Goal: Task Accomplishment & Management: Use online tool/utility

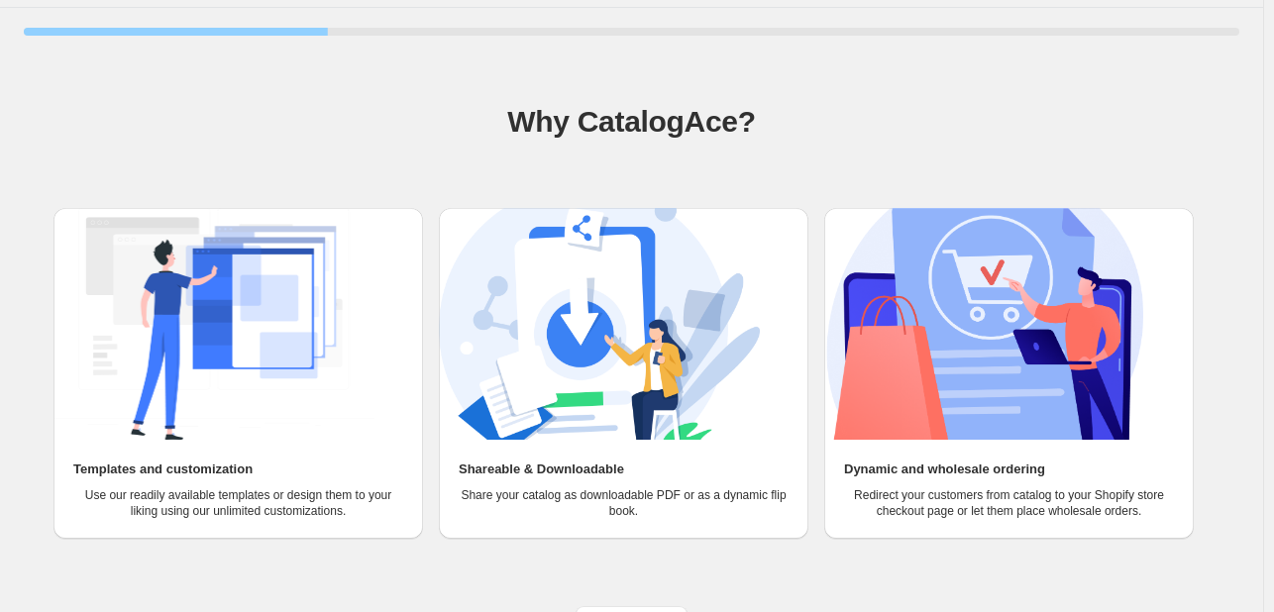
scroll to position [91, 0]
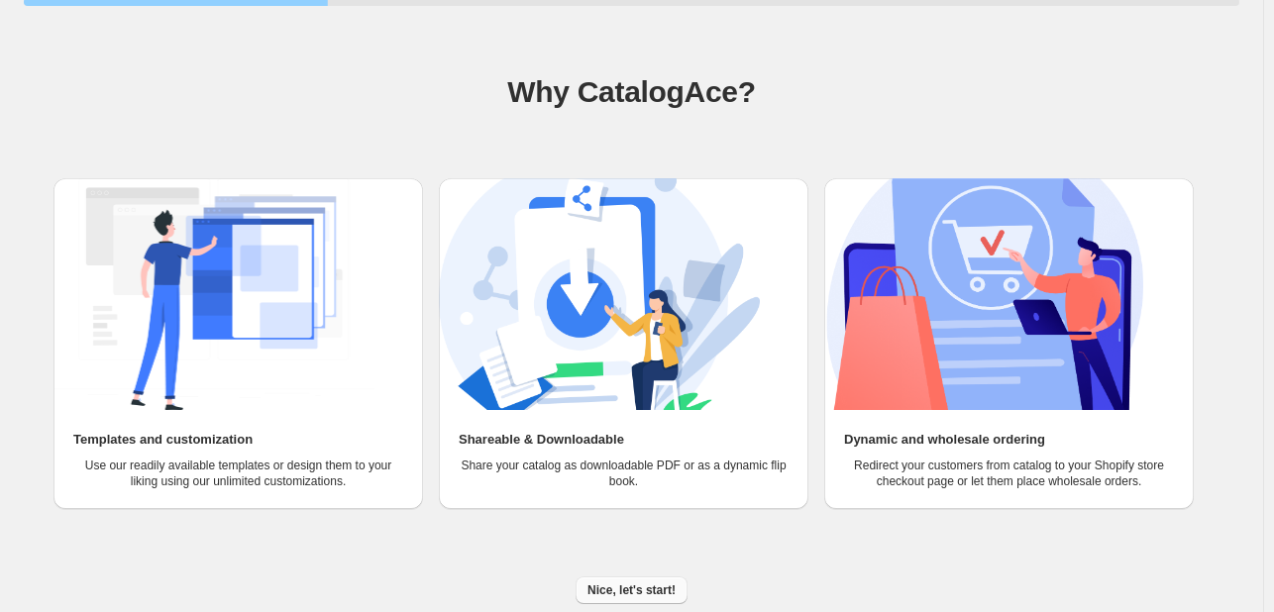
click at [656, 594] on span "Nice, let's start!" at bounding box center [632, 591] width 88 height 16
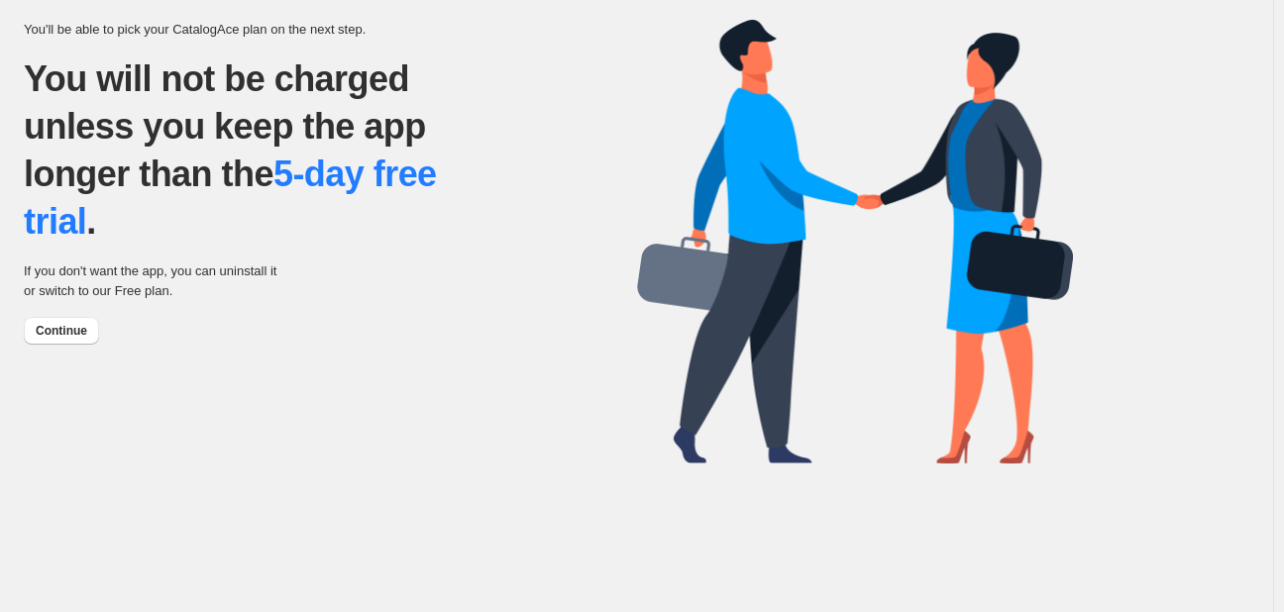
click at [221, 191] on p "You will not be charged unless you keep the app longer than the 5-day free tria…" at bounding box center [257, 150] width 466 height 190
click at [87, 335] on button "Continue" at bounding box center [61, 331] width 75 height 28
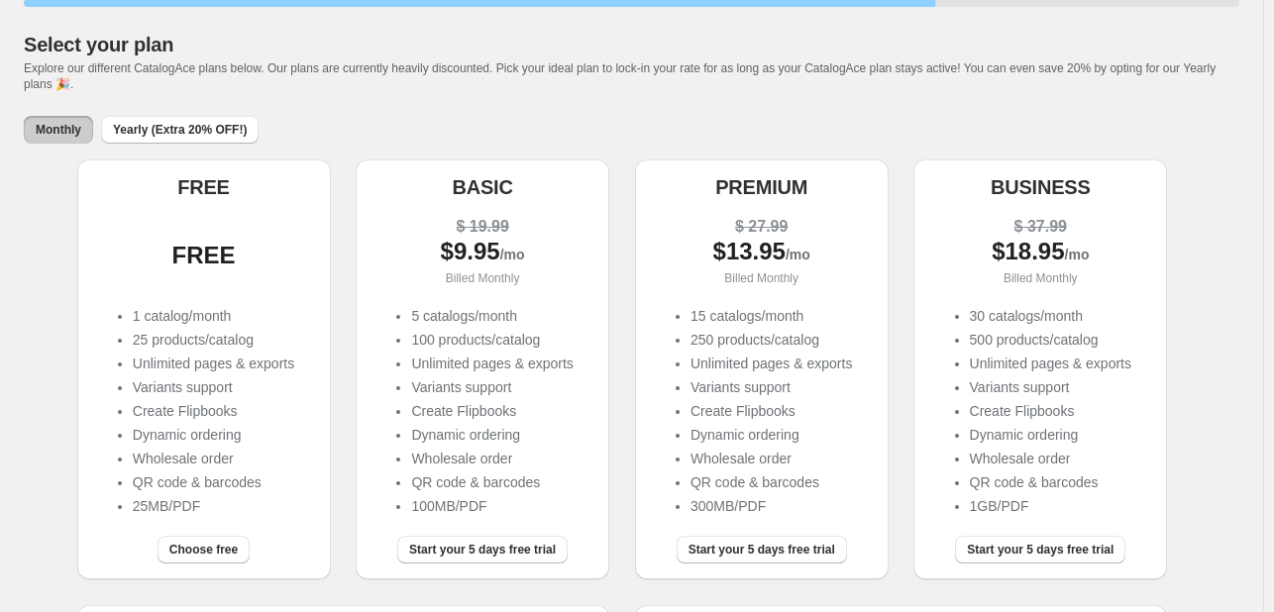
scroll to position [322, 0]
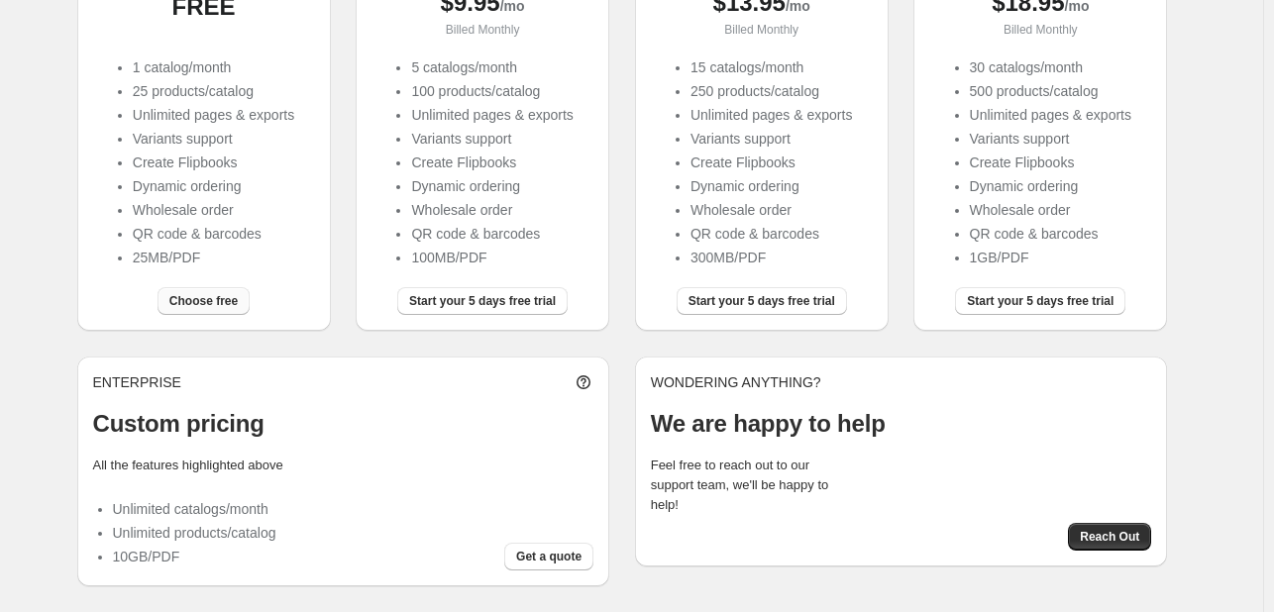
click at [200, 309] on button "Choose free" at bounding box center [204, 301] width 92 height 28
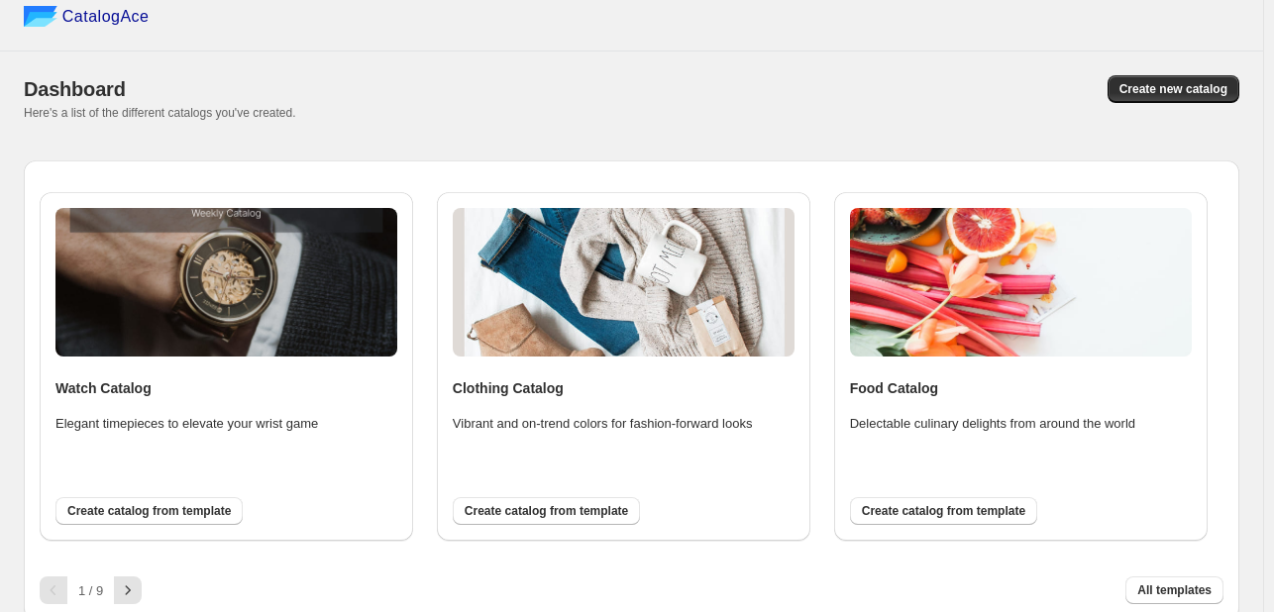
scroll to position [28, 0]
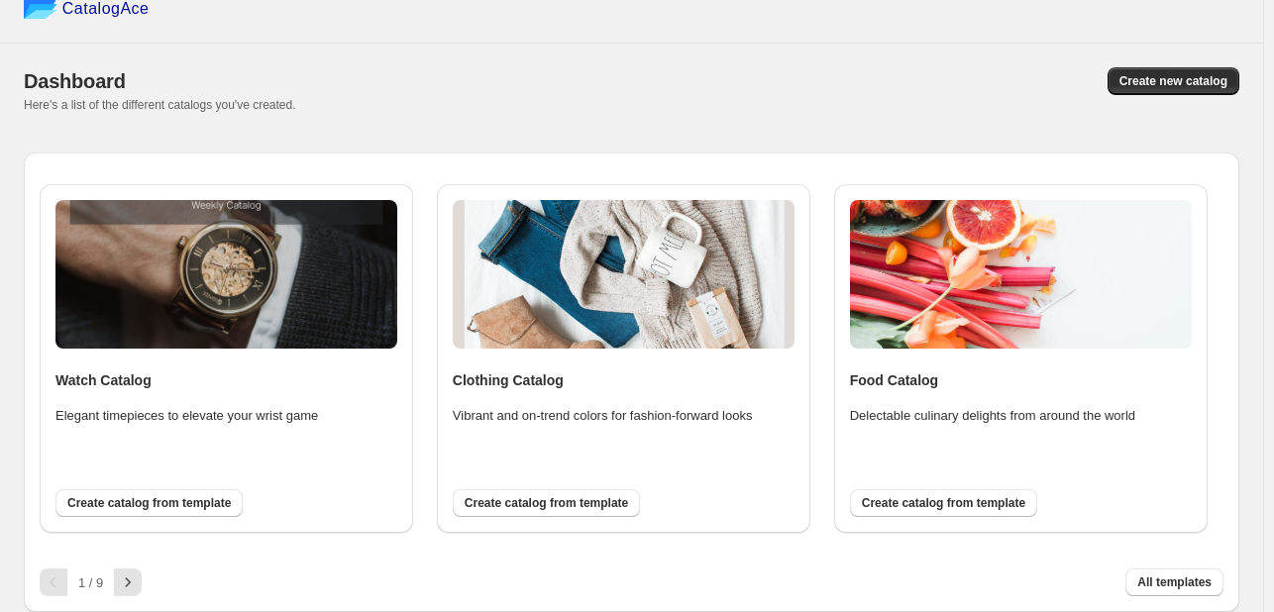
click at [1229, 61] on div "Dashboard Create new catalog Here's a list of the different catalogs you've cre…" at bounding box center [632, 90] width 1216 height 93
click at [1228, 73] on span "Create new catalog" at bounding box center [1174, 81] width 108 height 16
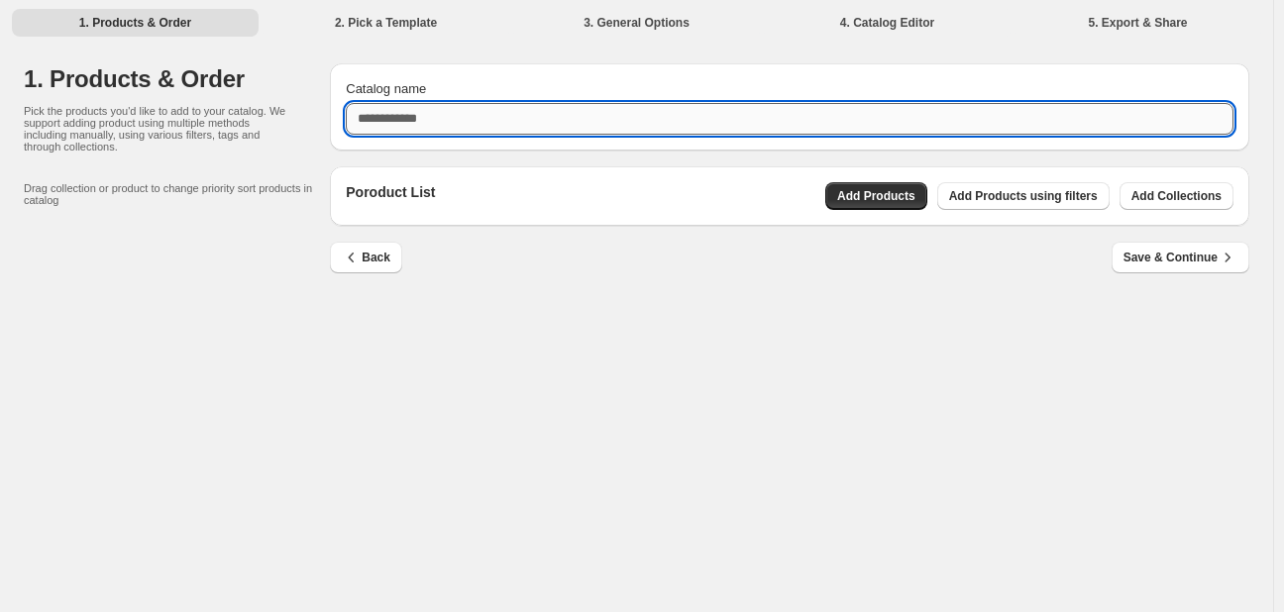
click at [516, 122] on input "Catalog name" at bounding box center [790, 119] width 888 height 32
type input "**********"
click at [1173, 259] on span "Save & Continue" at bounding box center [1181, 258] width 114 height 20
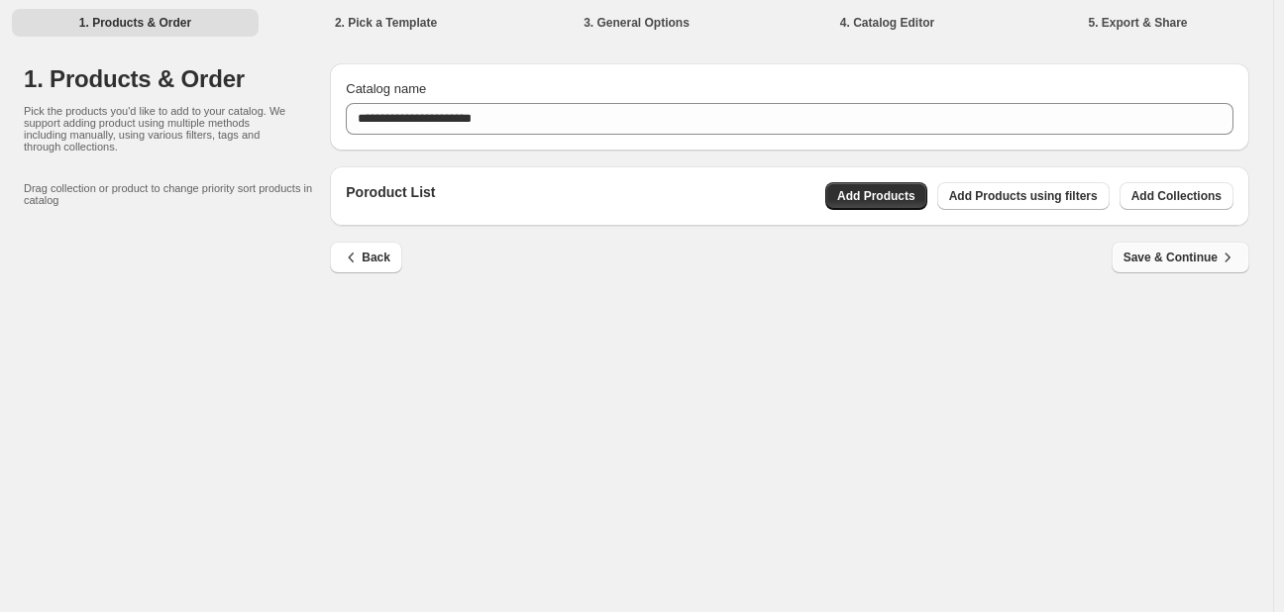
click at [1187, 262] on span "Save & Continue" at bounding box center [1181, 258] width 114 height 20
click at [822, 297] on div "Back Save & Continue" at bounding box center [789, 270] width 919 height 57
click at [850, 194] on button "Add Products" at bounding box center [876, 196] width 102 height 28
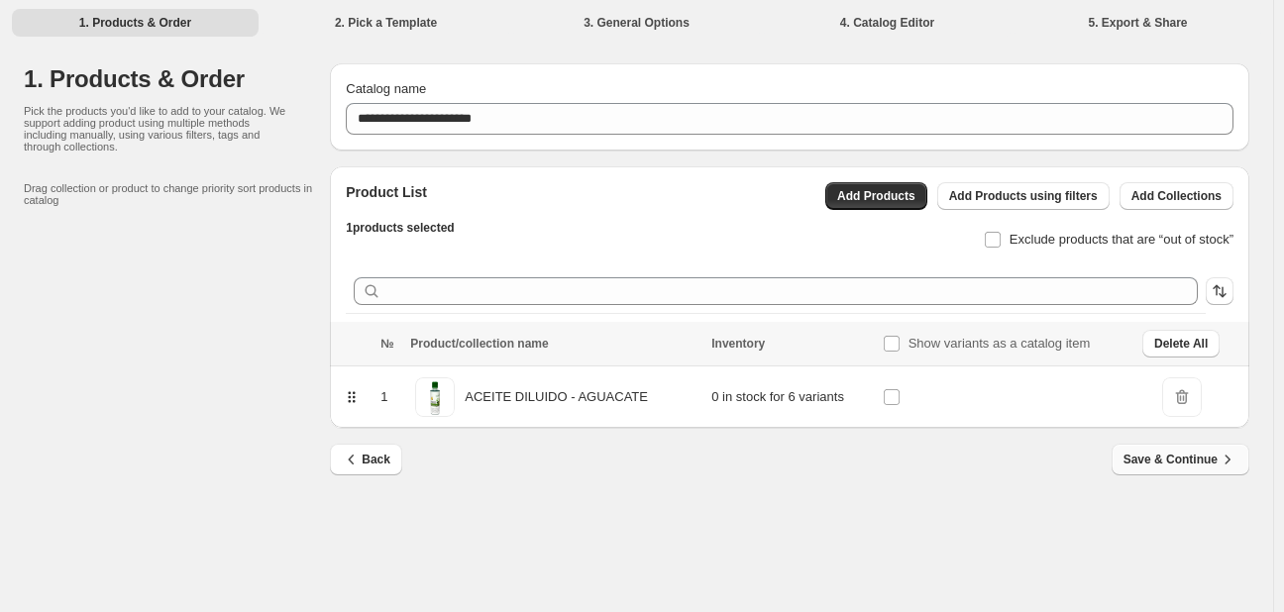
click at [1164, 452] on span "Save & Continue" at bounding box center [1181, 460] width 114 height 20
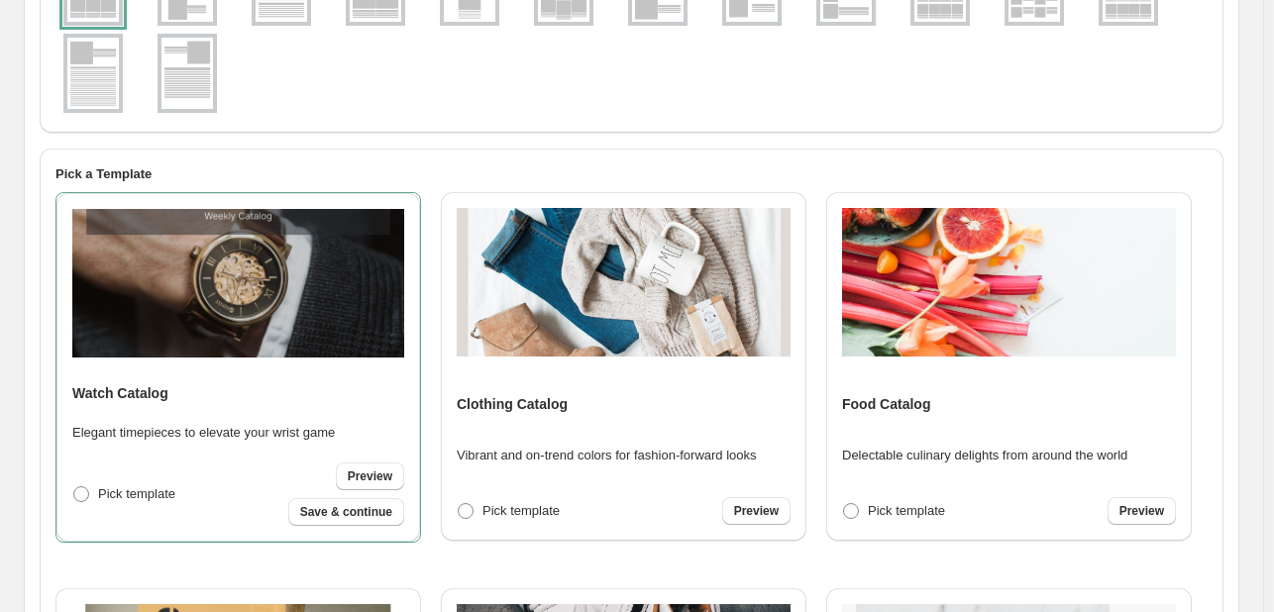
scroll to position [99, 0]
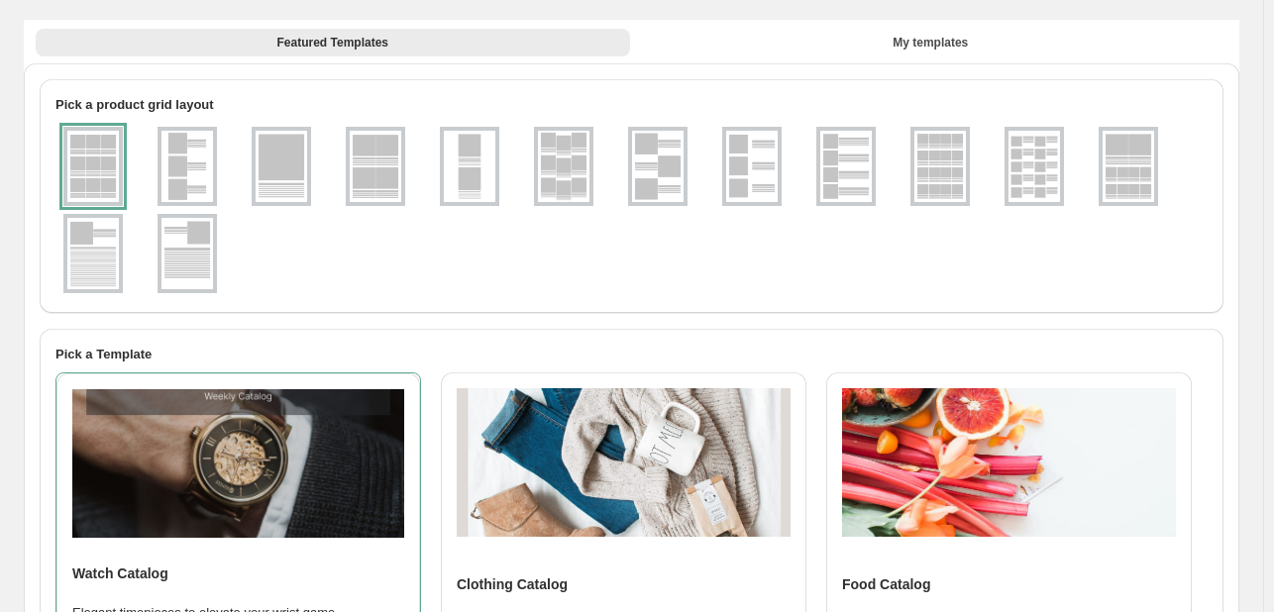
click at [175, 167] on img at bounding box center [187, 166] width 52 height 71
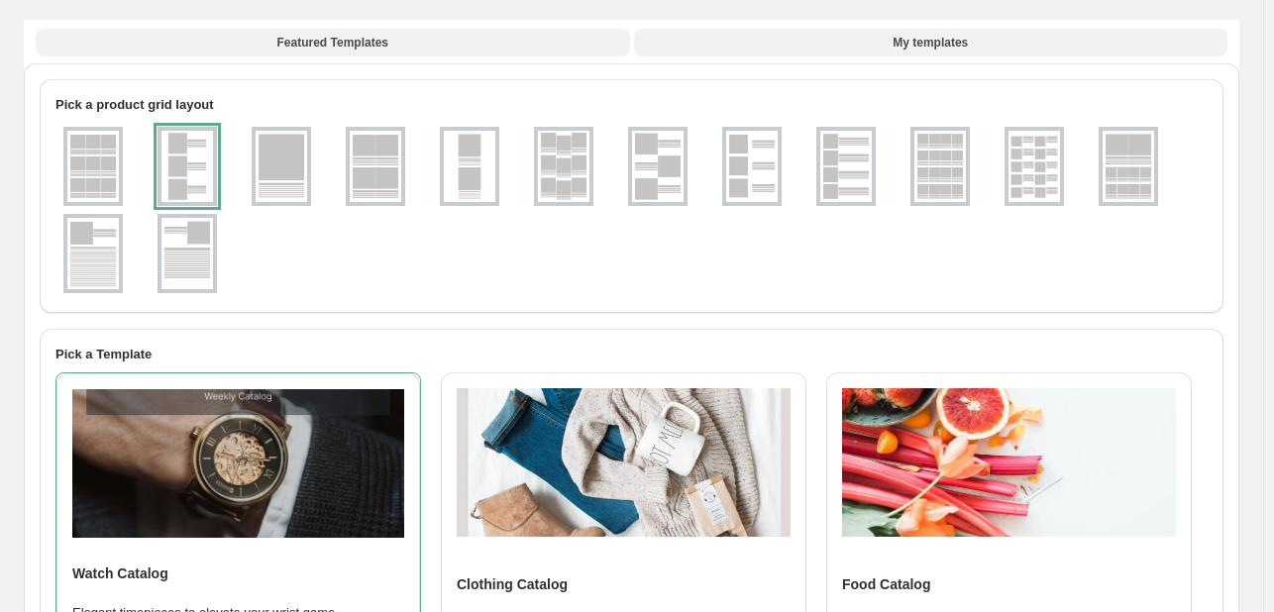
click at [931, 44] on span "My templates" at bounding box center [930, 43] width 75 height 16
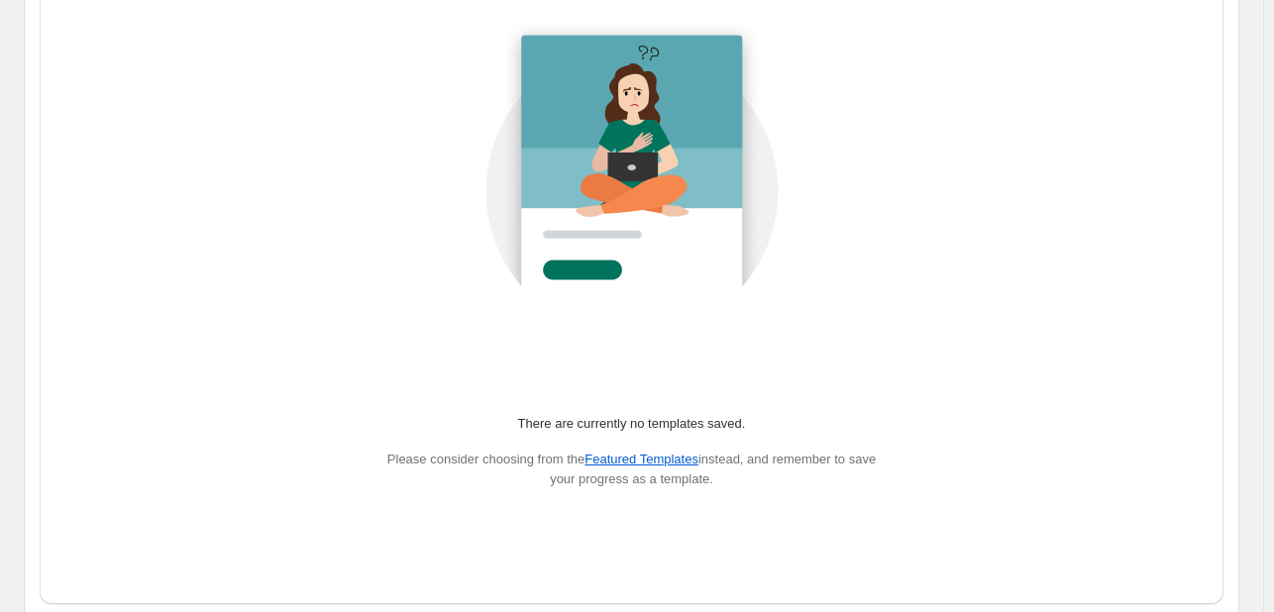
scroll to position [274, 0]
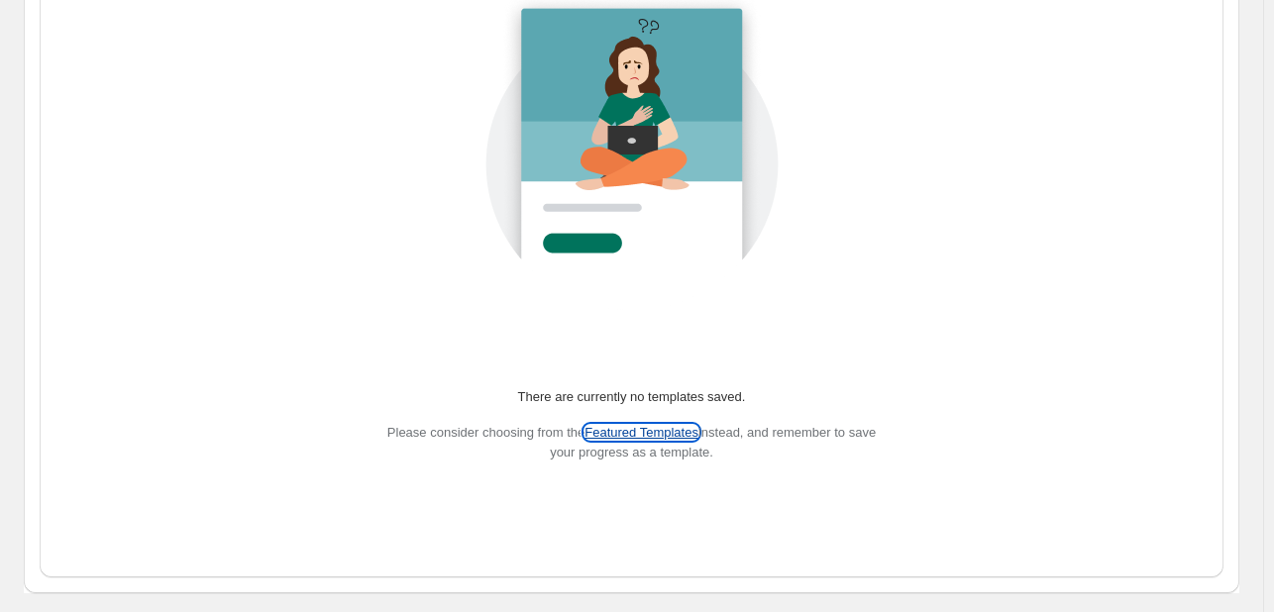
click at [642, 427] on button "Featured Templates" at bounding box center [642, 432] width 114 height 15
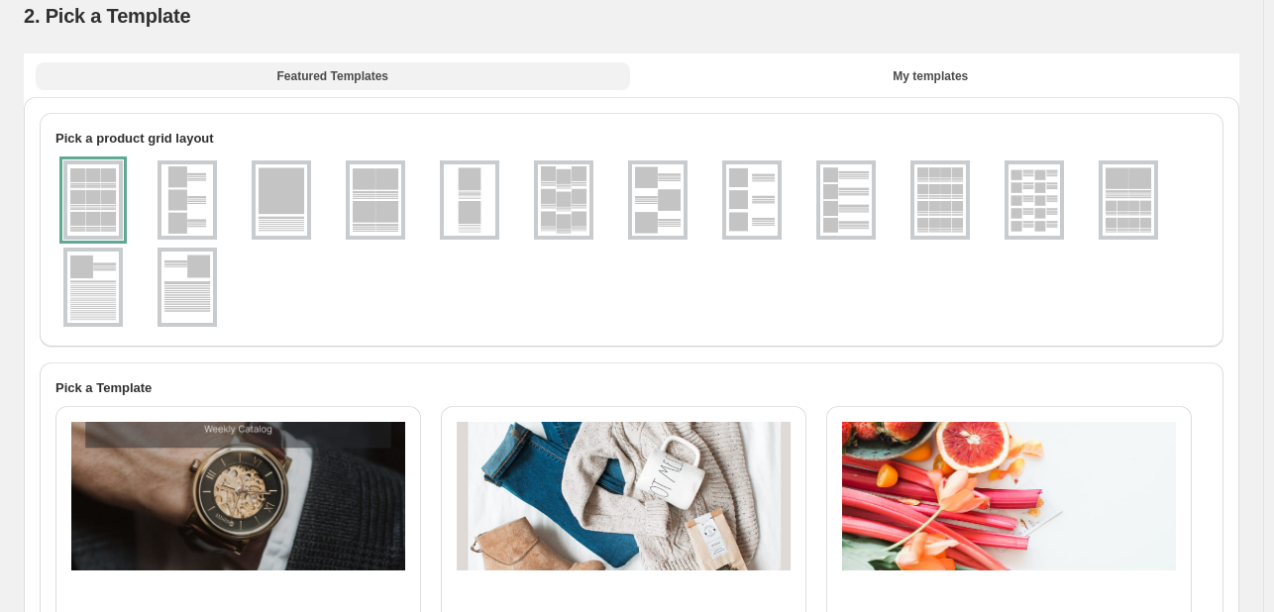
scroll to position [99, 0]
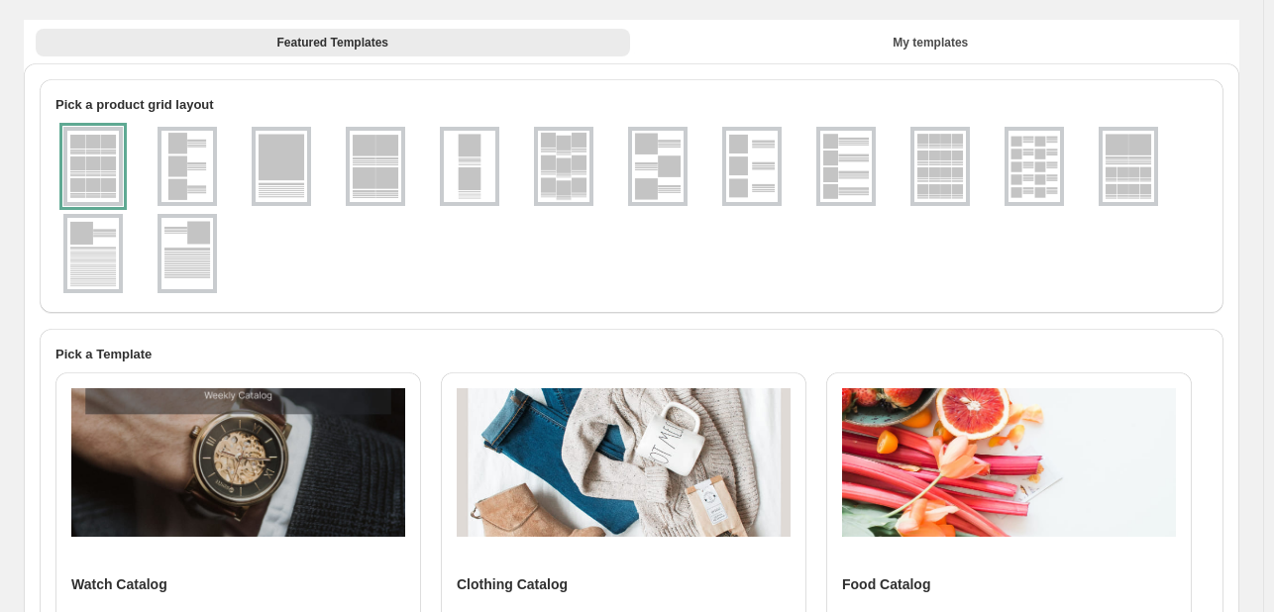
click at [246, 432] on img at bounding box center [238, 462] width 334 height 149
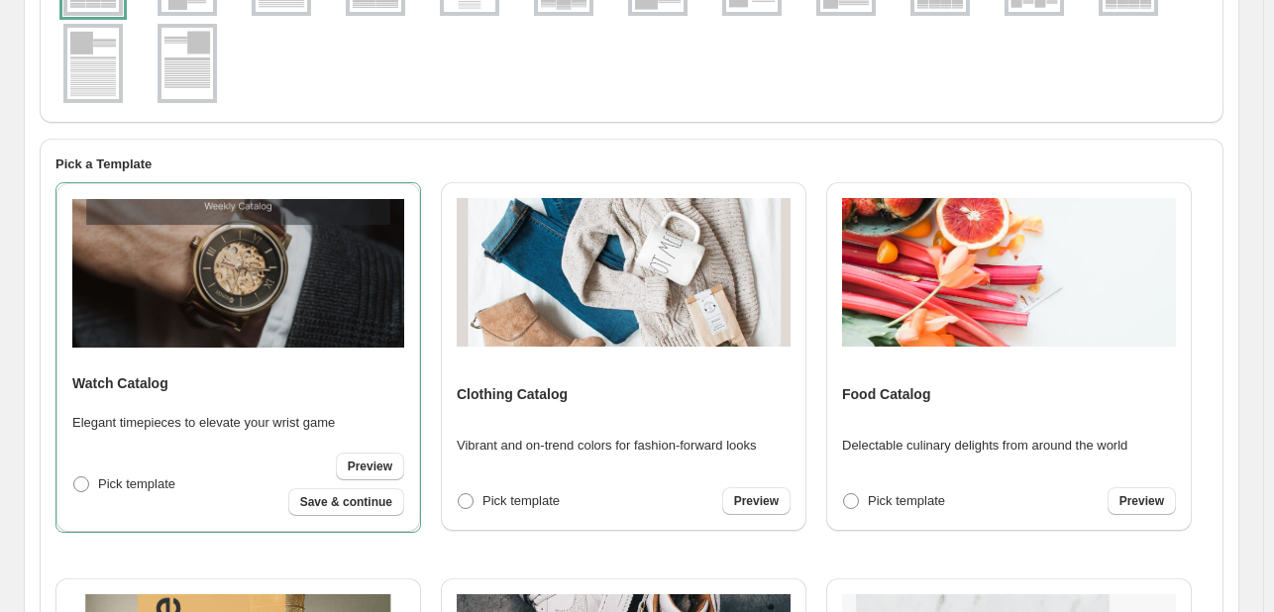
scroll to position [297, 0]
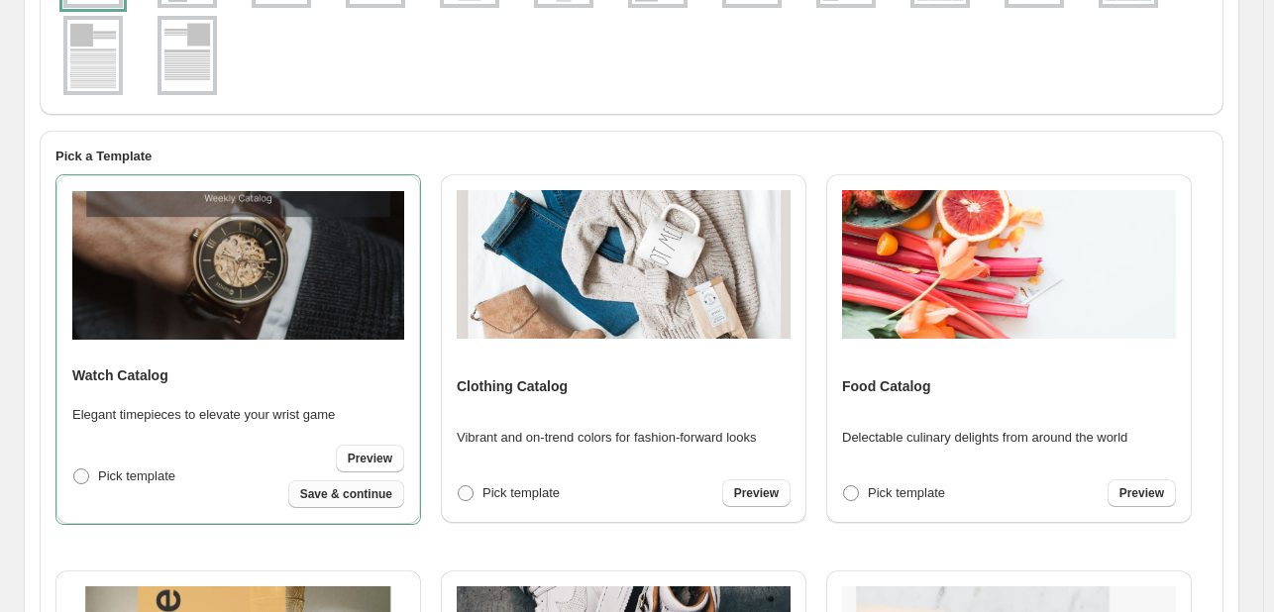
click at [332, 496] on span "Save & continue" at bounding box center [346, 494] width 92 height 16
select select "**********"
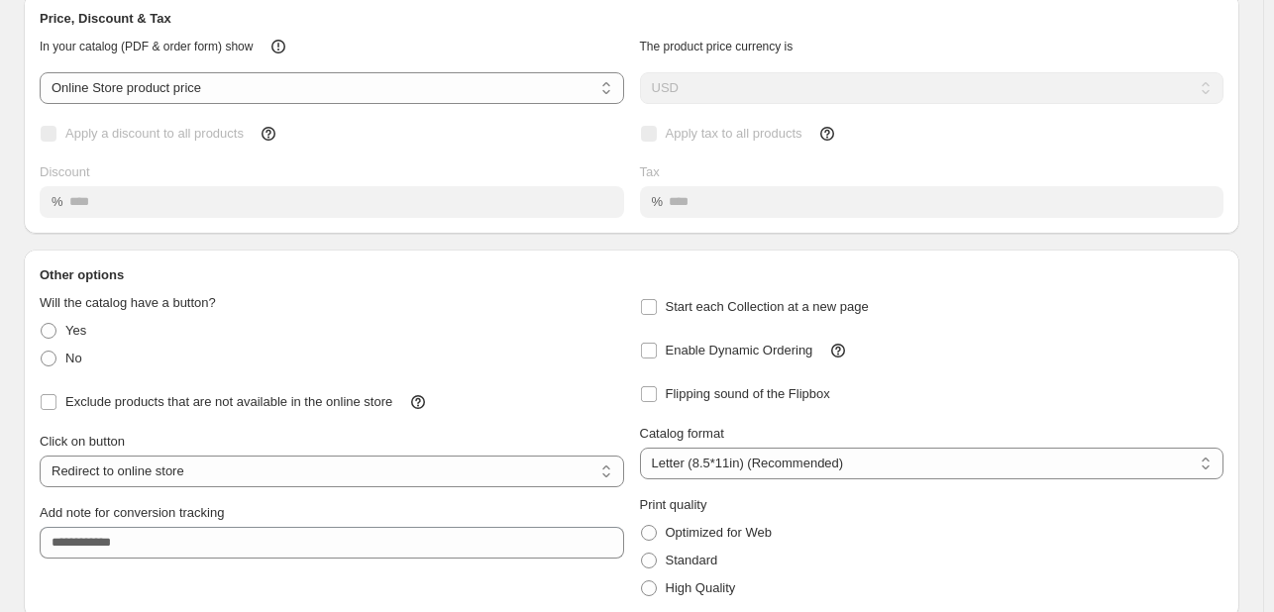
scroll to position [0, 0]
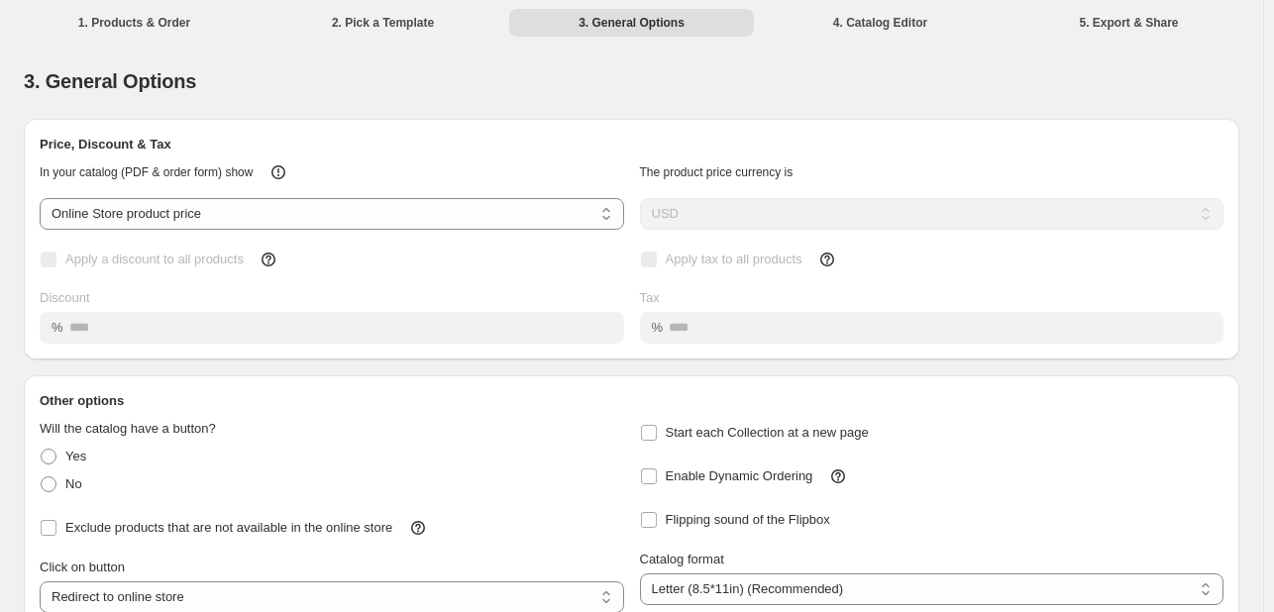
click at [913, 22] on li "4. Catalog Editor" at bounding box center [880, 22] width 245 height 28
click at [1169, 28] on li "5. Export & Share" at bounding box center [1129, 22] width 245 height 28
click at [811, 54] on div "3. General Options" at bounding box center [632, 81] width 1216 height 75
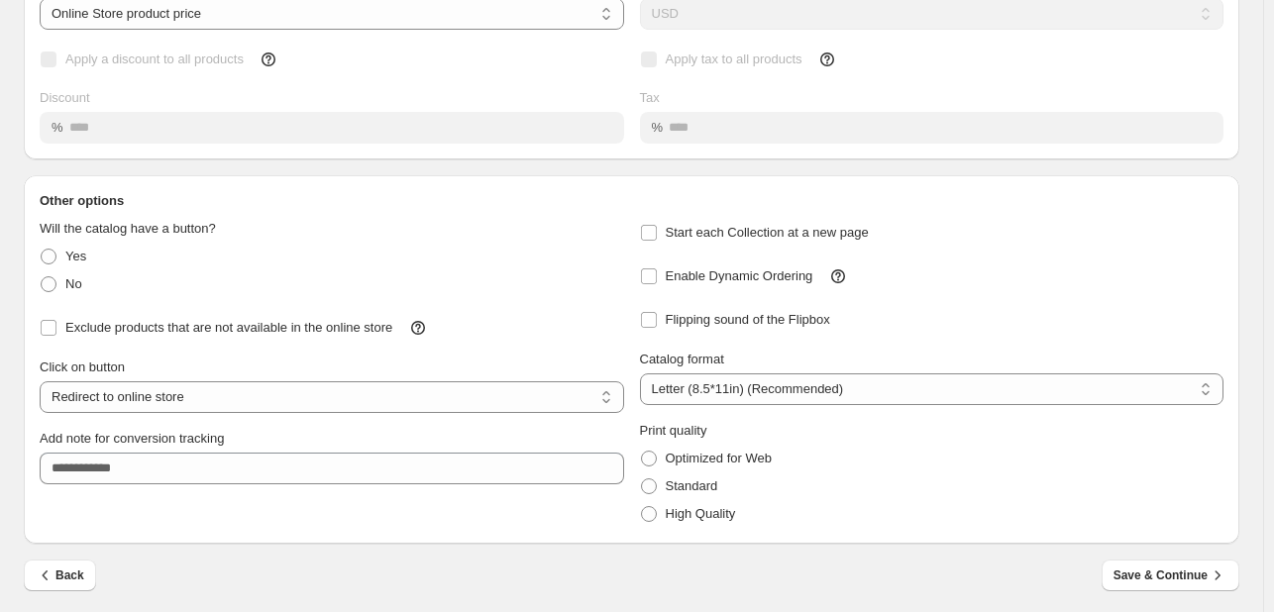
scroll to position [206, 0]
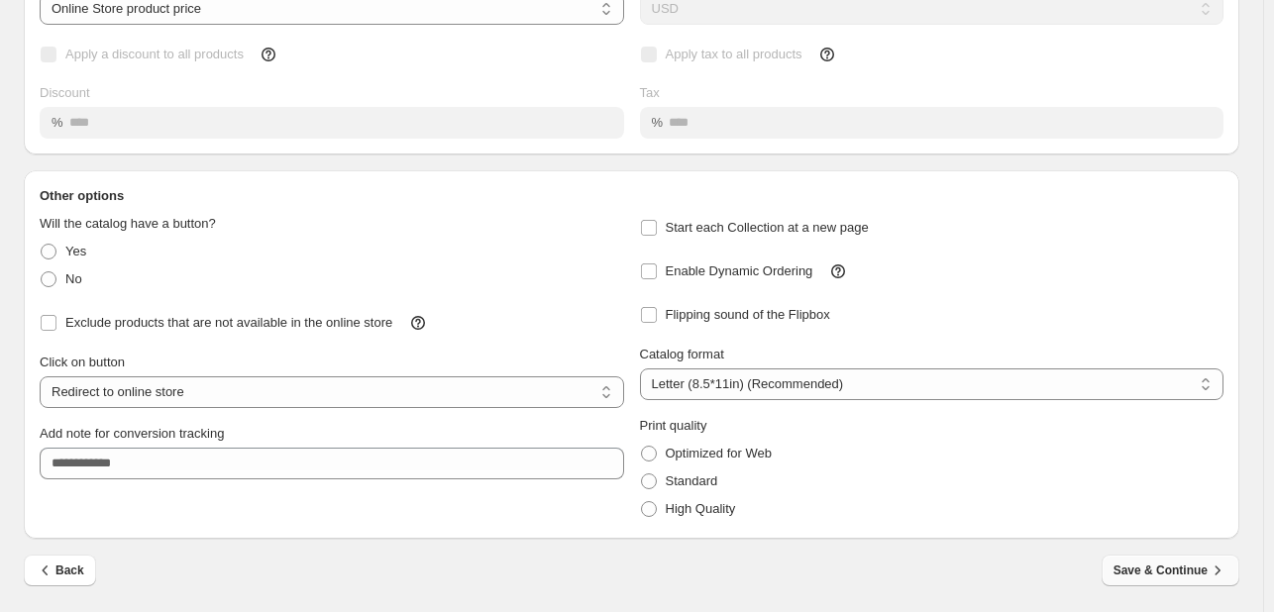
click at [1160, 576] on span "Save & Continue" at bounding box center [1171, 571] width 114 height 20
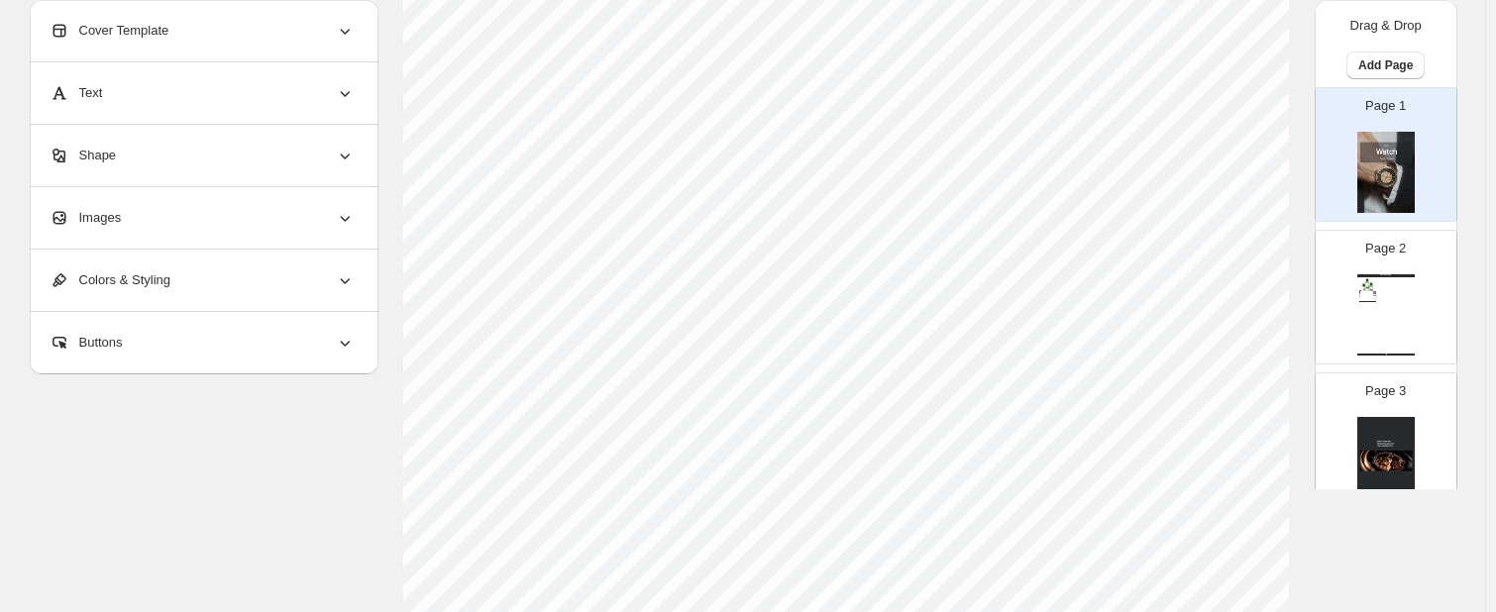
scroll to position [495, 0]
drag, startPoint x: 1318, startPoint y: 300, endPoint x: 1336, endPoint y: 294, distance: 18.8
click at [1283, 299] on section "Click on an element to change font, style..." at bounding box center [846, 290] width 936 height 1287
click at [1283, 286] on img at bounding box center [1367, 283] width 17 height 13
type input "*"
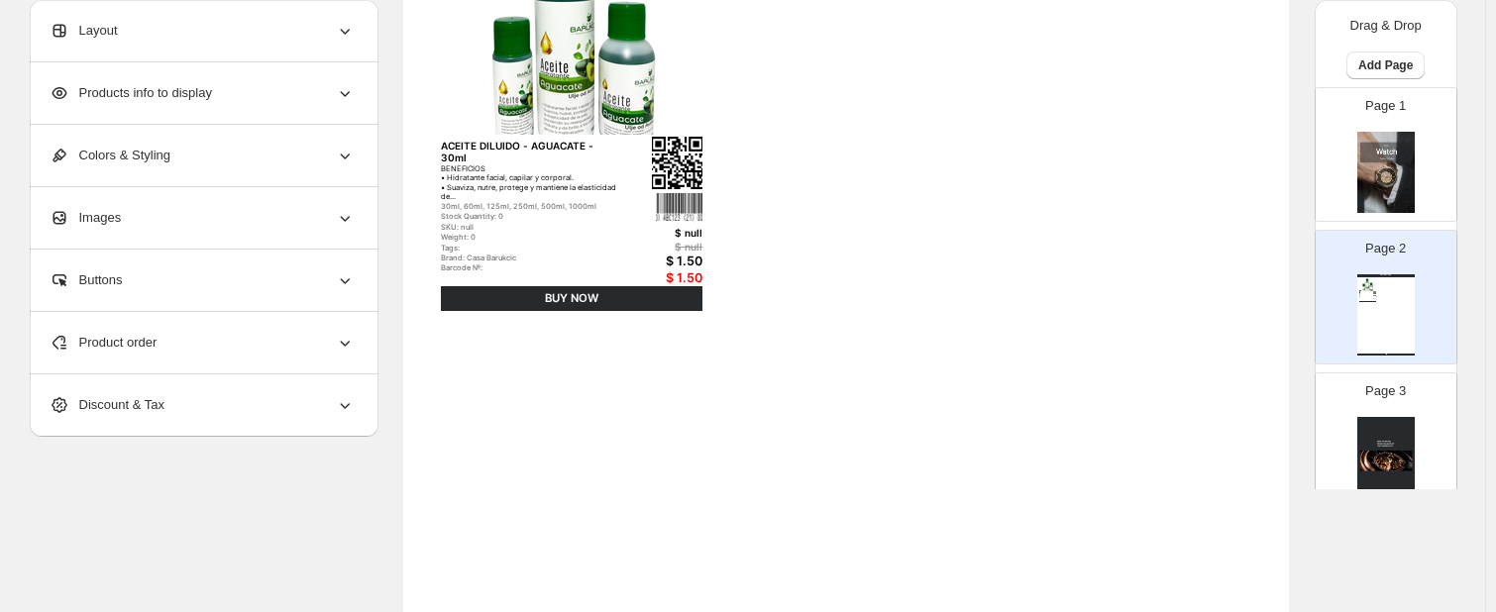
scroll to position [297, 0]
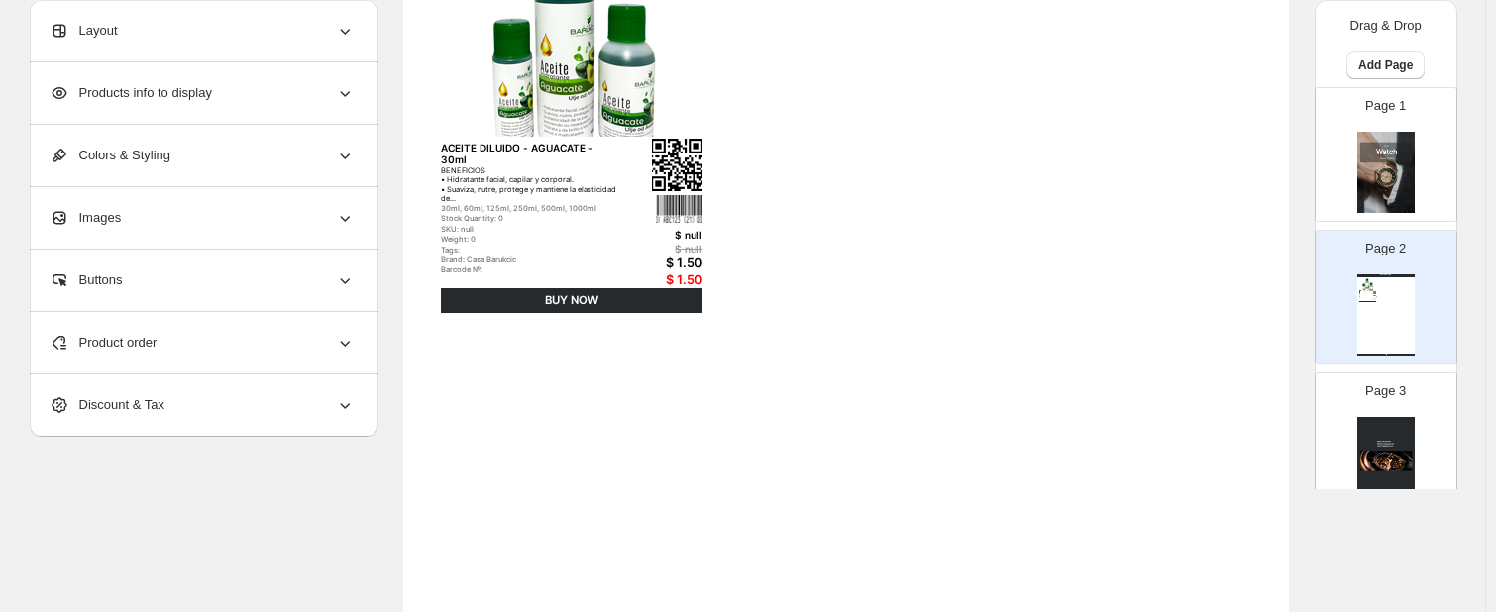
click at [571, 214] on div "Stock Quantity: 0" at bounding box center [531, 218] width 181 height 9
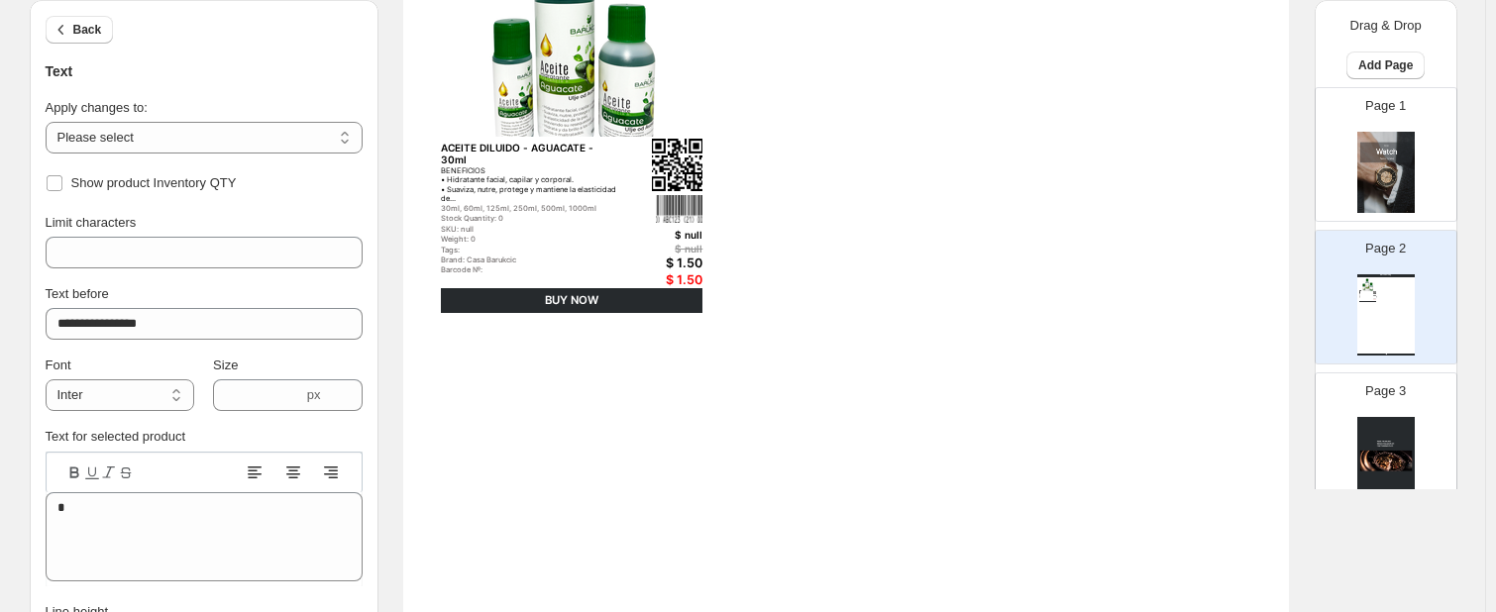
click at [616, 295] on div "BUY NOW" at bounding box center [572, 300] width 262 height 25
select select "**********"
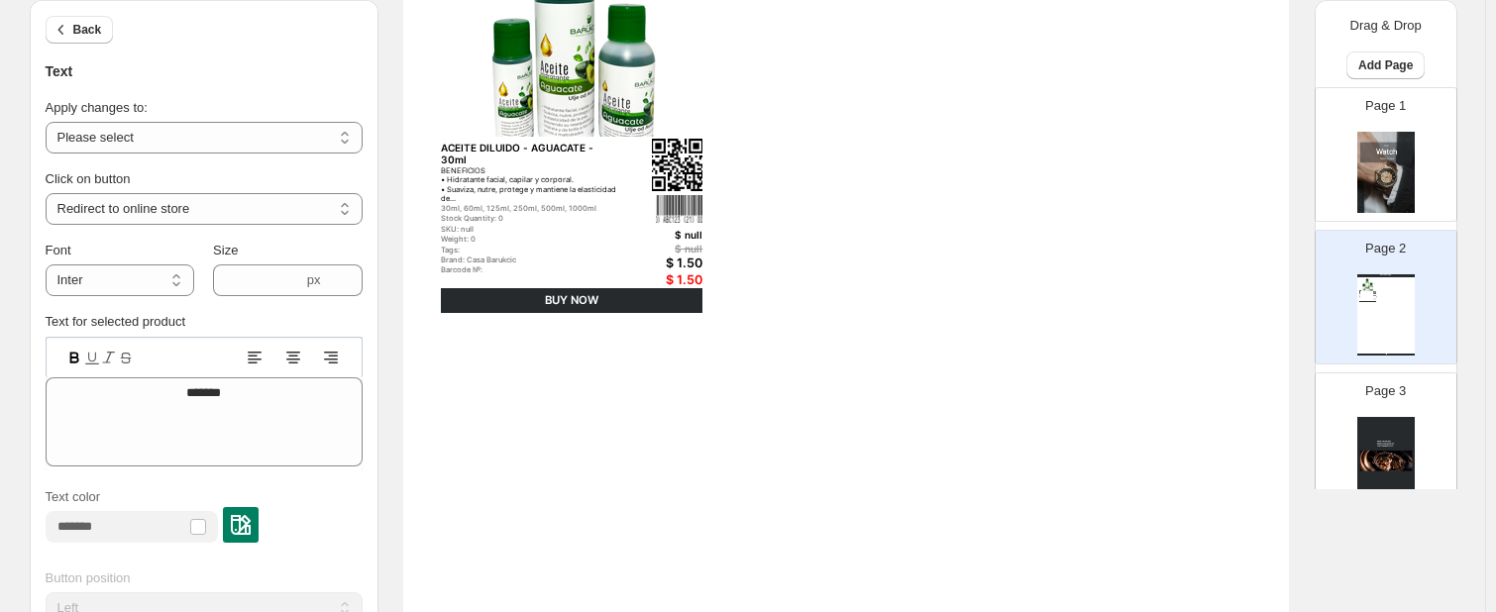
click at [622, 166] on div "BENEFICIOS • Hidratante facial, capilar y corporal. • Suaviza, nutre, protege y…" at bounding box center [531, 184] width 181 height 37
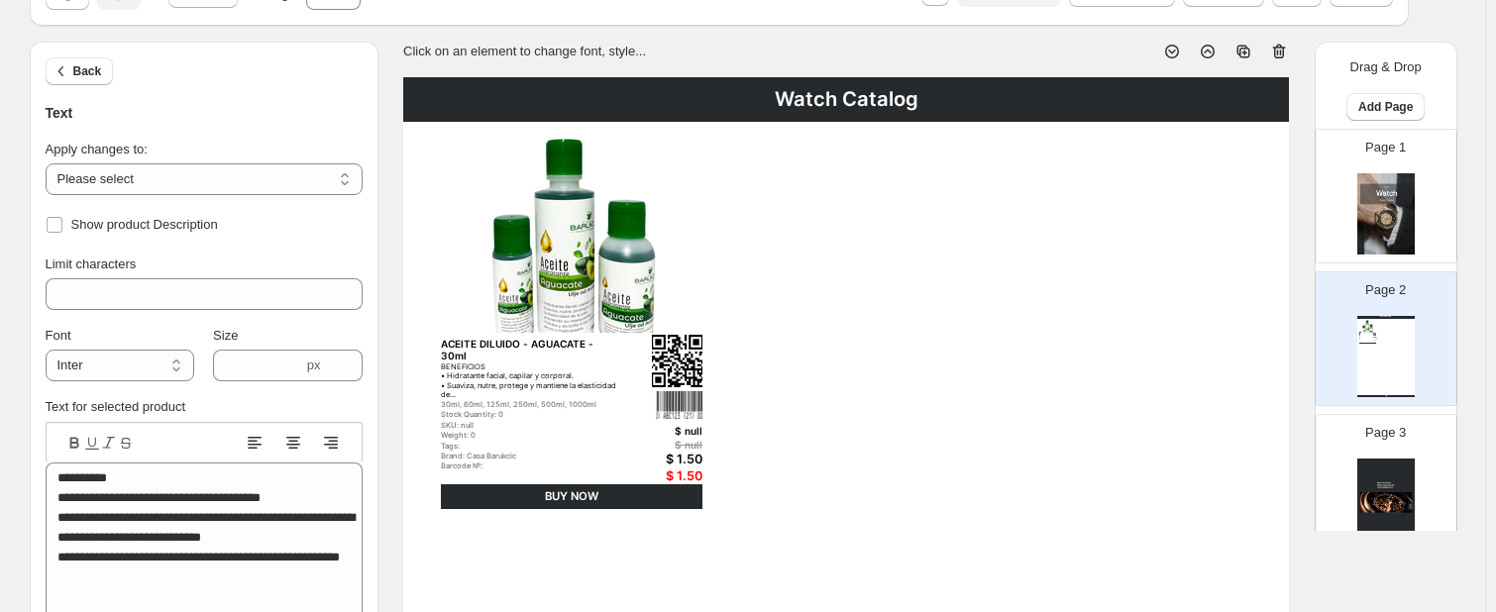
scroll to position [99, 0]
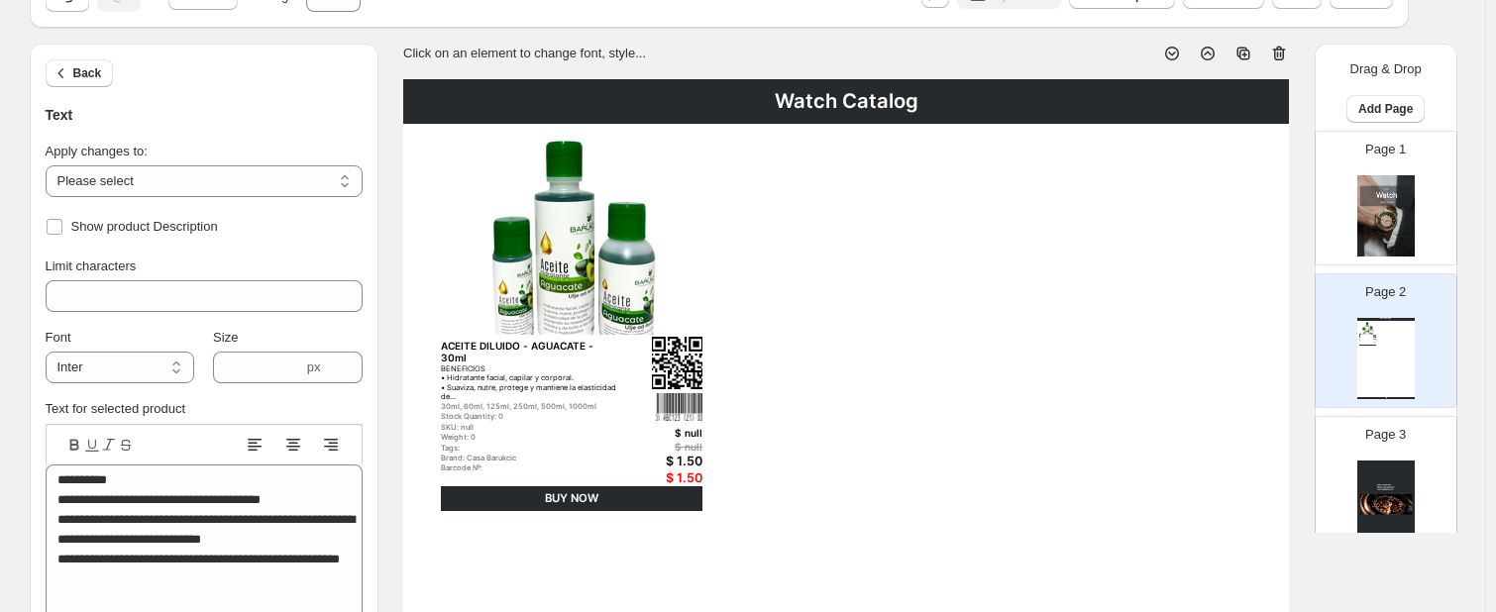
click at [638, 263] on img at bounding box center [572, 233] width 262 height 203
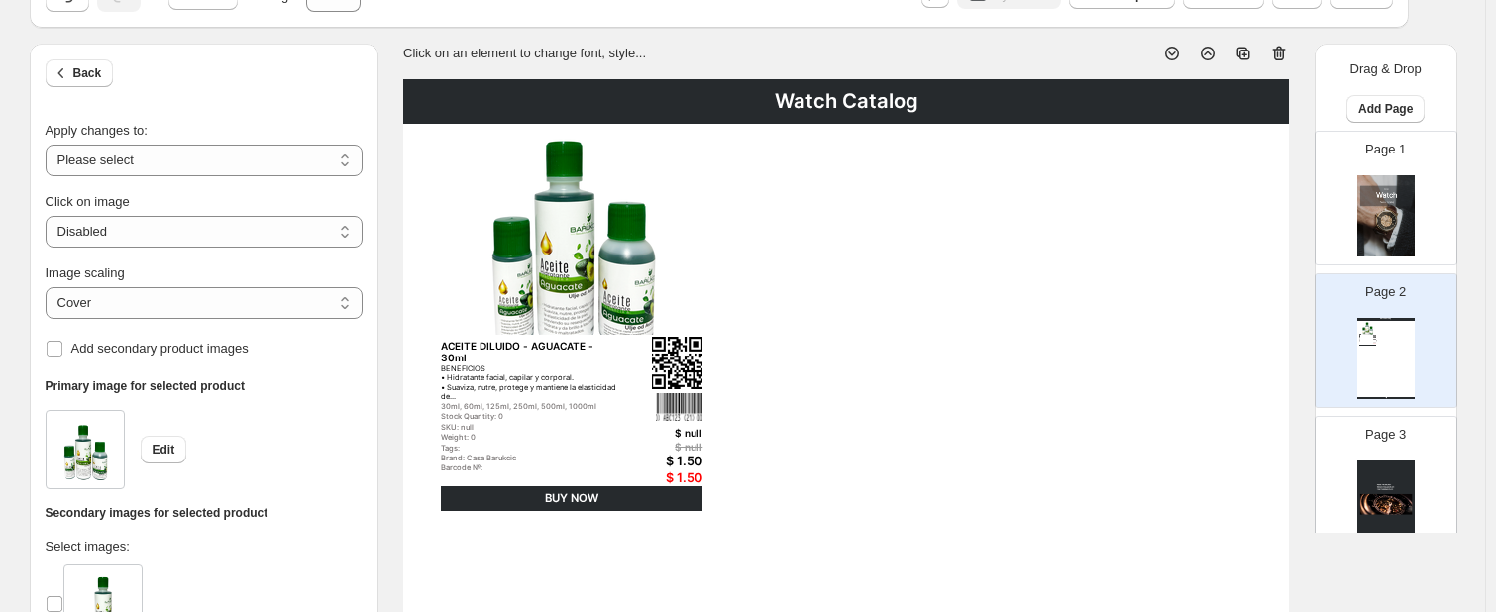
scroll to position [0, 0]
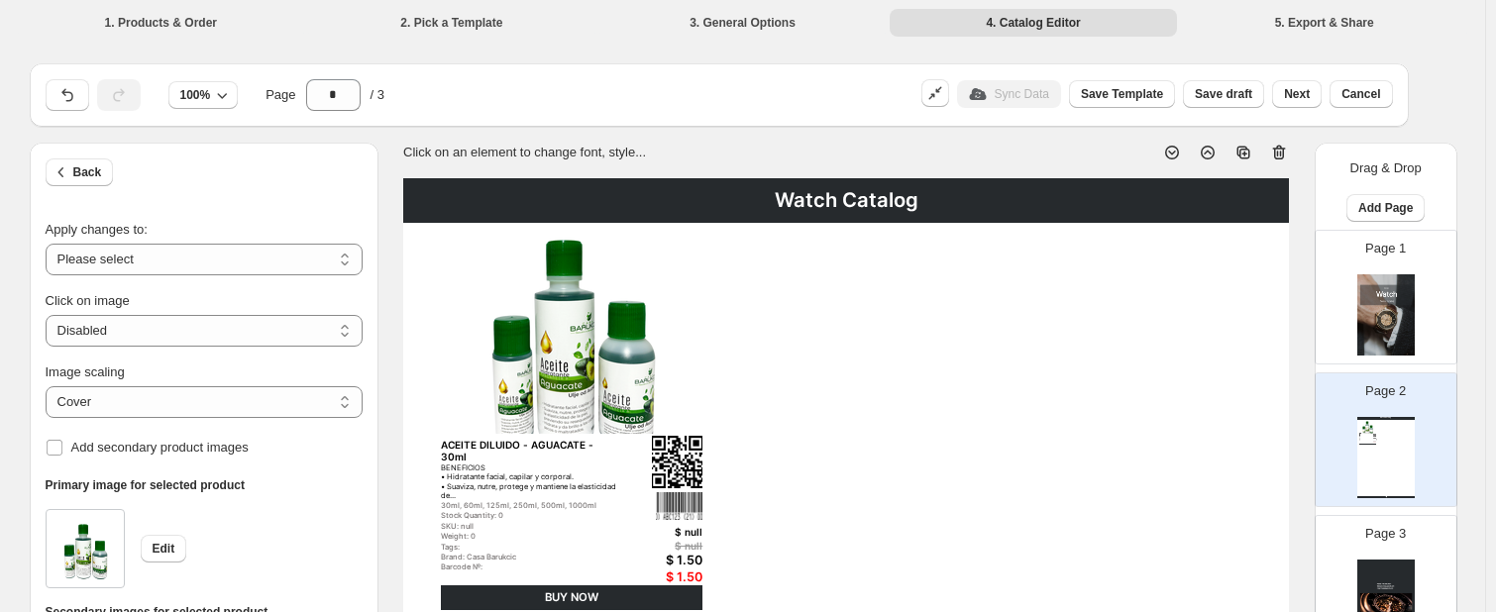
click at [1283, 19] on li "5. Export & Share" at bounding box center [1324, 22] width 287 height 28
click at [1283, 152] on icon at bounding box center [1279, 153] width 20 height 20
type input "*"
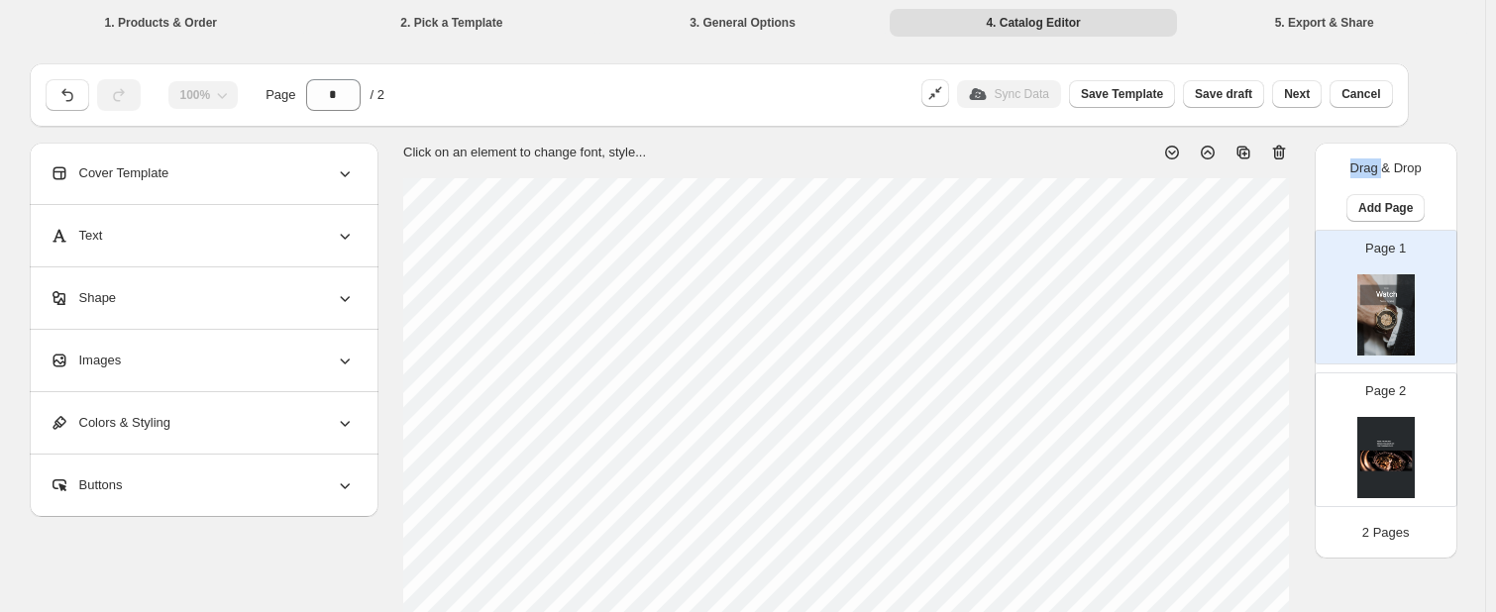
click at [1283, 152] on icon at bounding box center [1279, 153] width 20 height 20
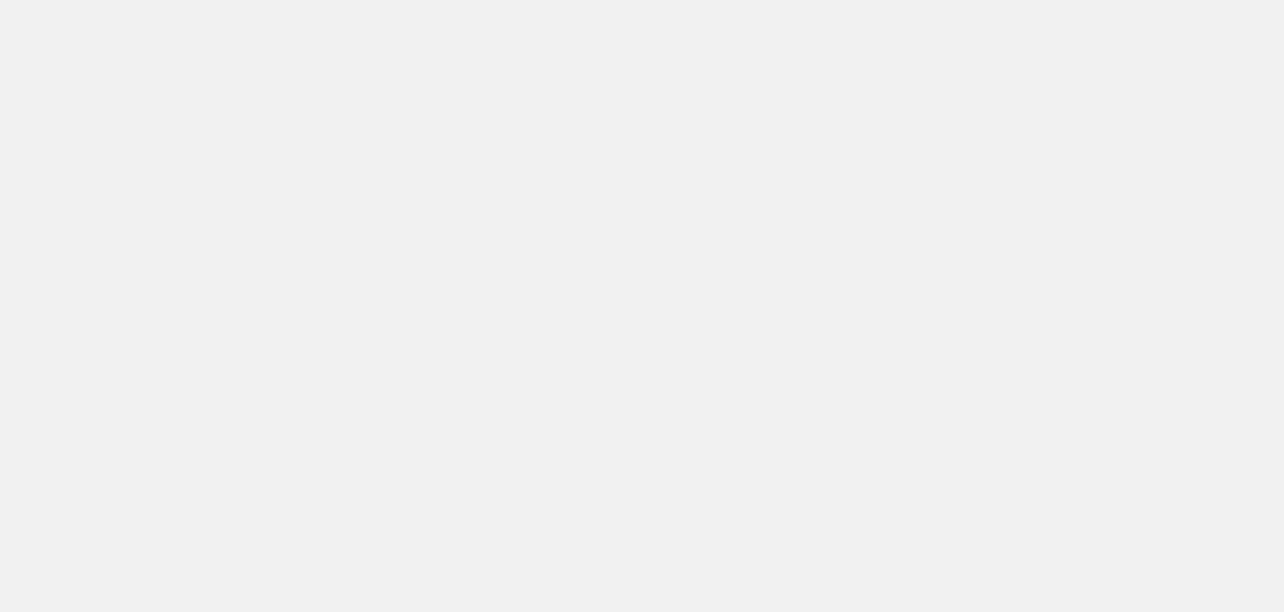
click at [634, 150] on body at bounding box center [642, 306] width 1284 height 612
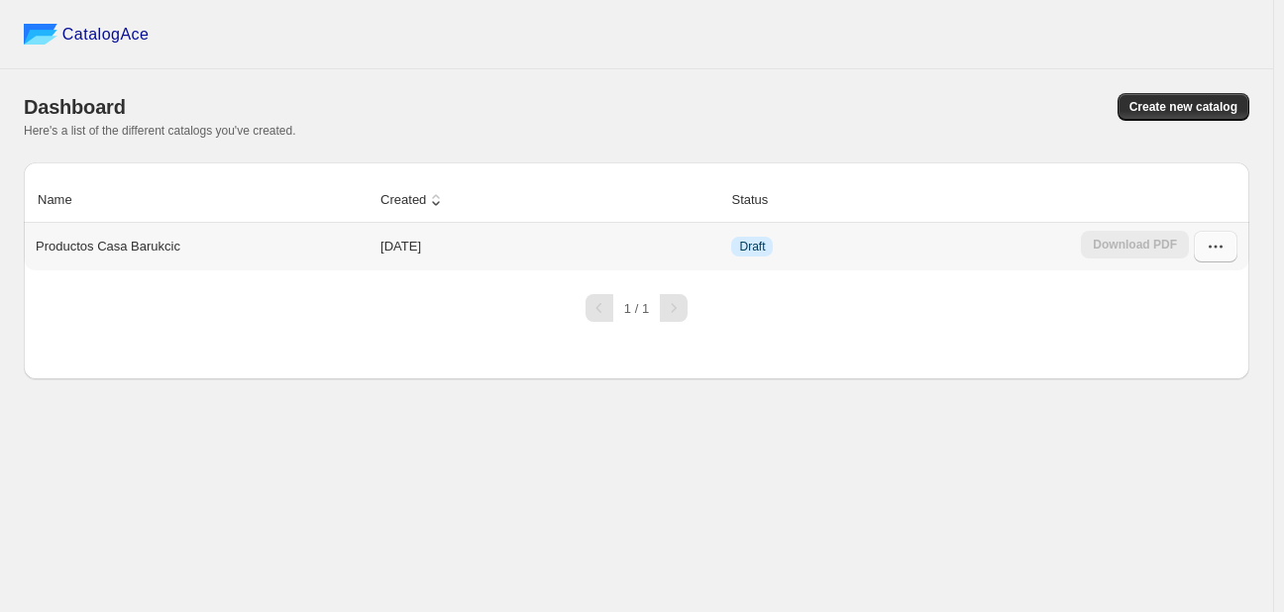
click at [1217, 254] on icon "button" at bounding box center [1216, 247] width 20 height 20
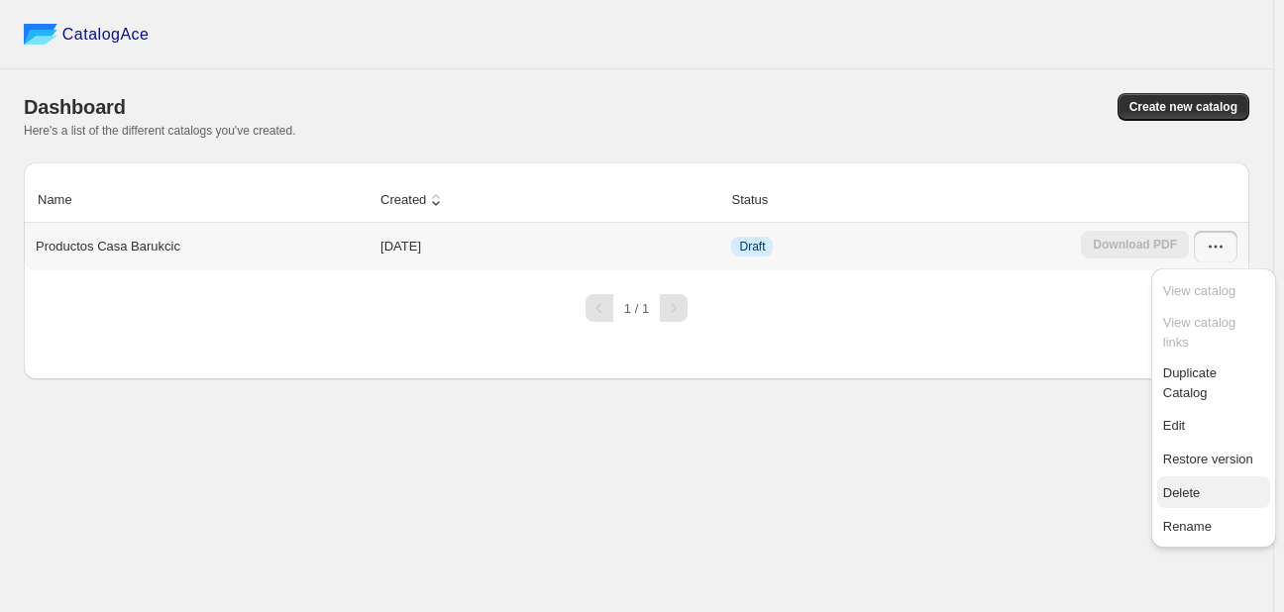
click at [1205, 483] on span "Delete" at bounding box center [1213, 493] width 101 height 20
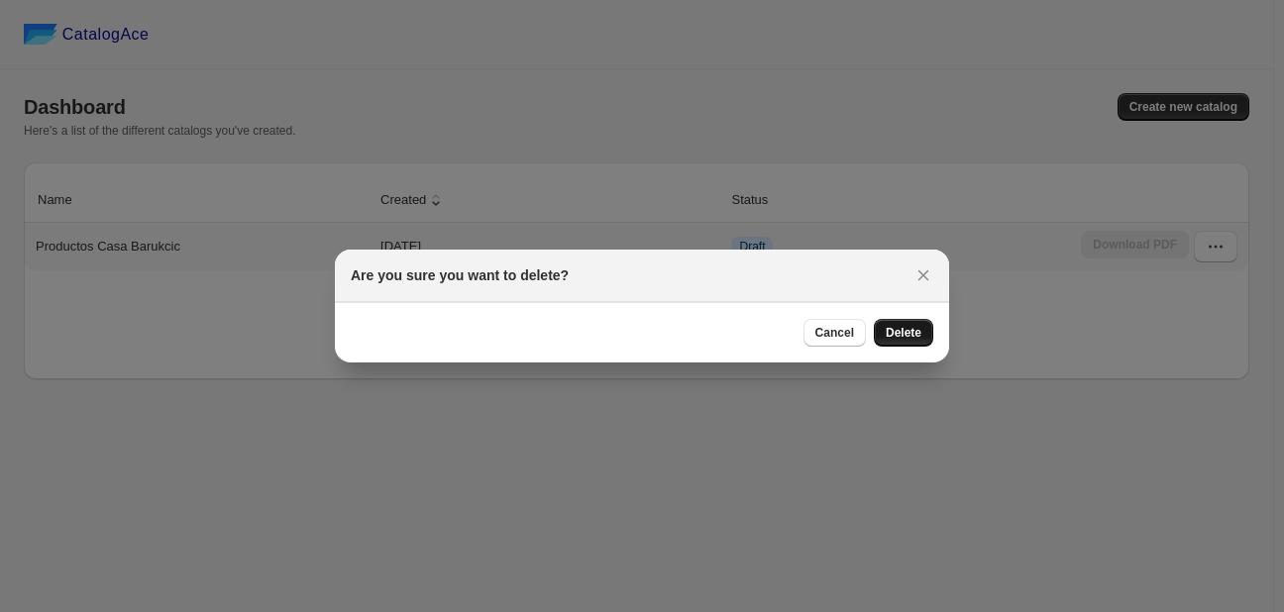
click at [876, 335] on button "Delete" at bounding box center [903, 333] width 59 height 28
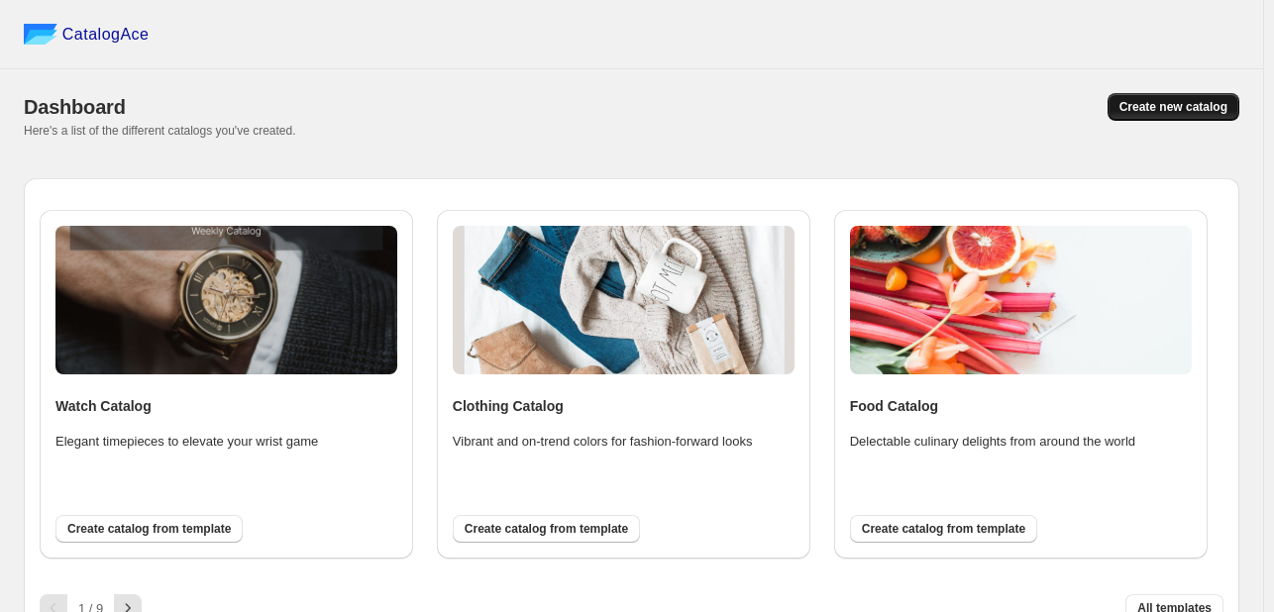
click at [1201, 94] on button "Create new catalog" at bounding box center [1174, 107] width 132 height 28
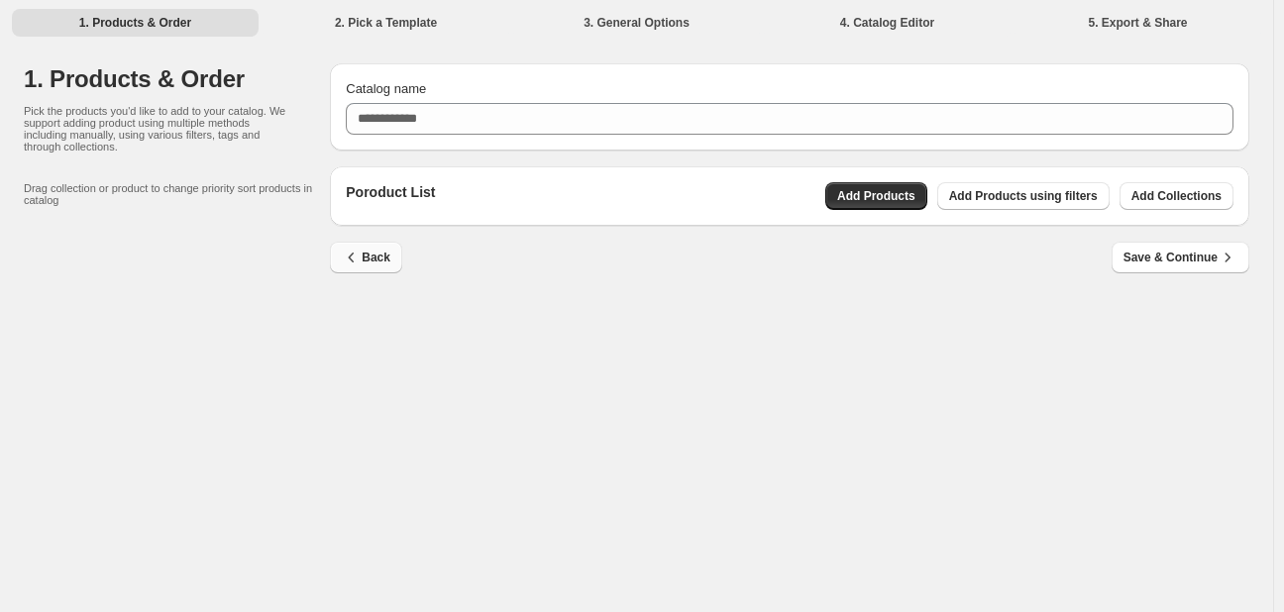
click at [365, 258] on span "Back" at bounding box center [366, 258] width 49 height 20
